Goal: Book appointment/travel/reservation

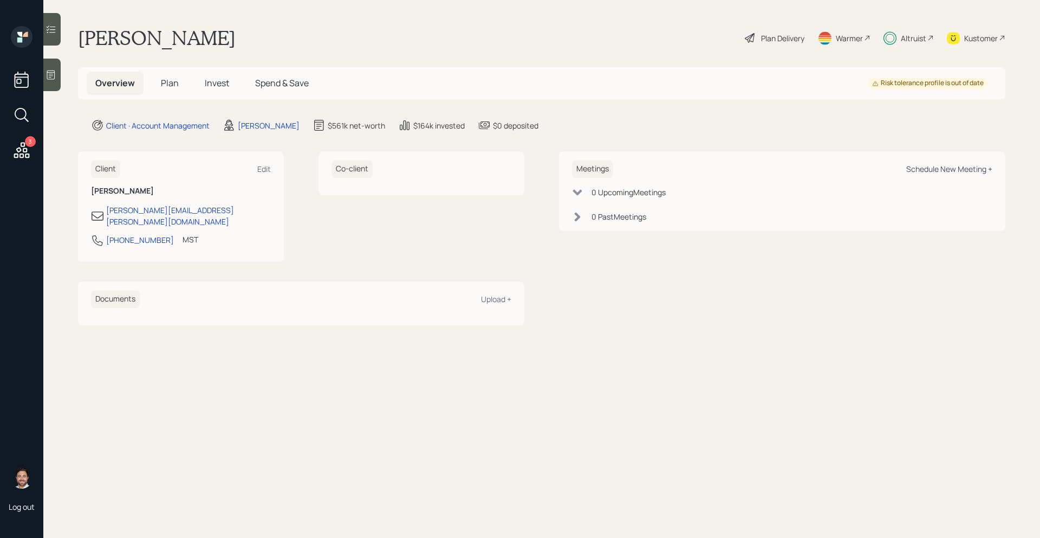
click at [924, 170] on div "Schedule New Meeting +" at bounding box center [949, 169] width 86 height 10
select select "bffa7908-1b2a-4c79-9bb6-f0ec9aed22d3"
